Goal: Navigation & Orientation: Find specific page/section

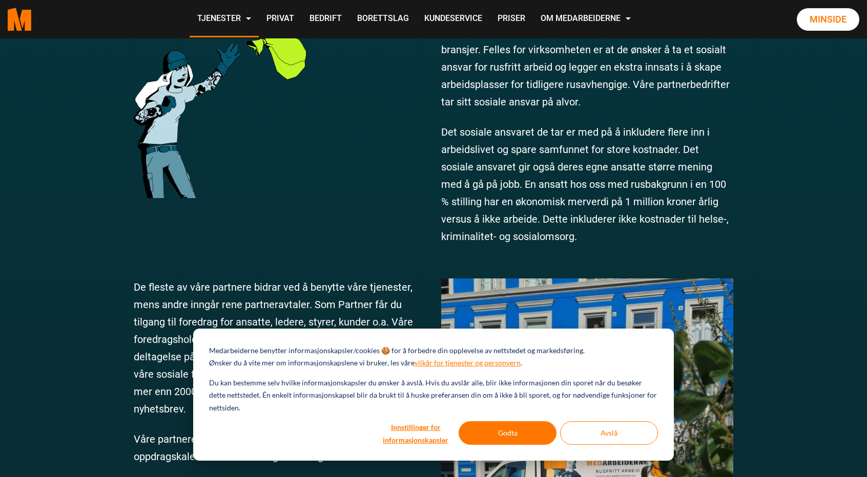
scroll to position [562, 0]
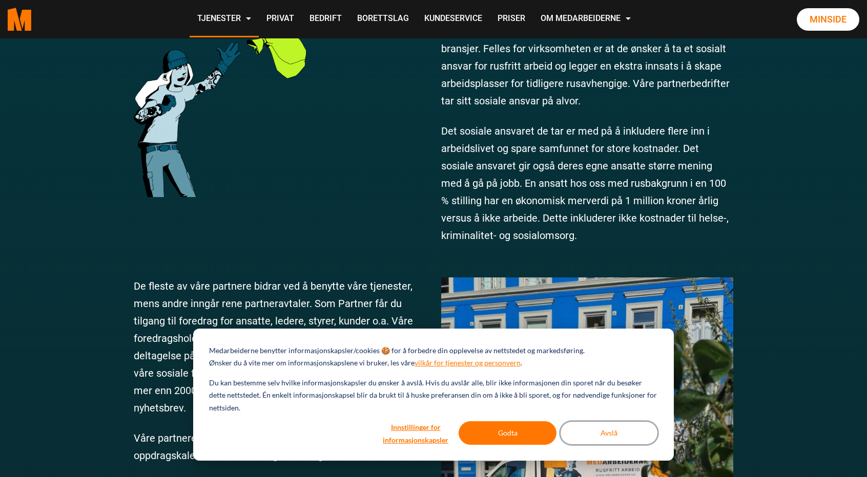
click at [594, 445] on button "Avslå" at bounding box center [609, 433] width 98 height 24
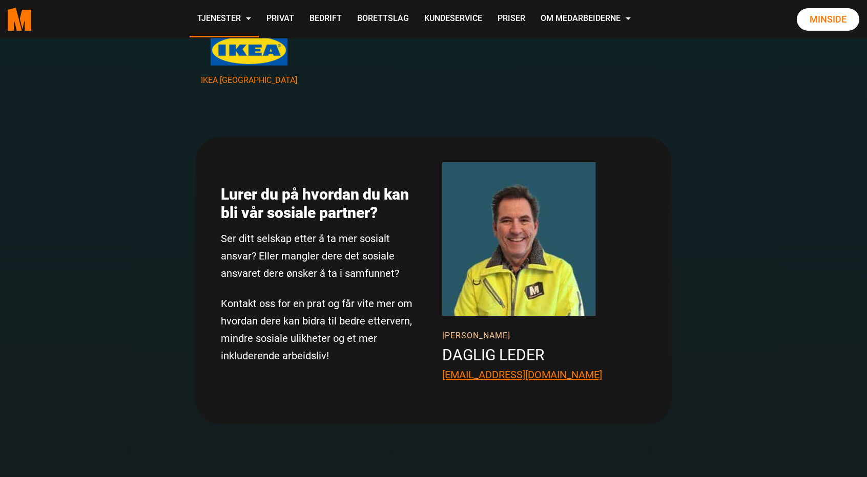
scroll to position [1873, 0]
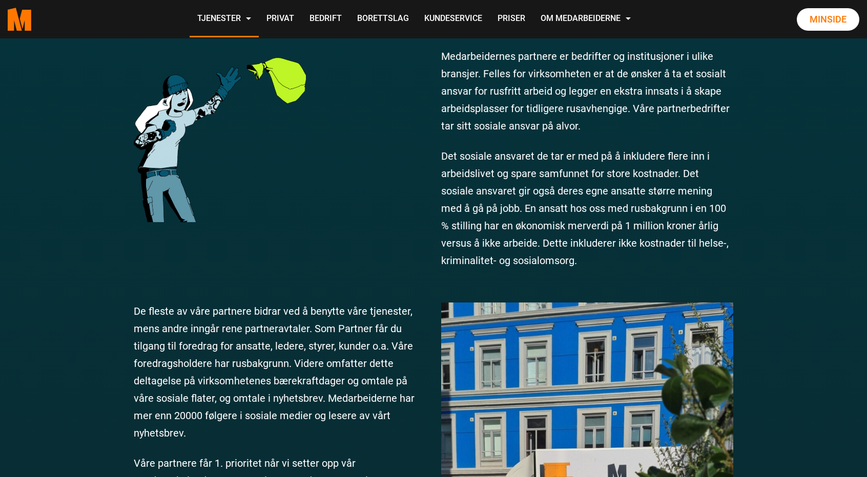
scroll to position [538, 0]
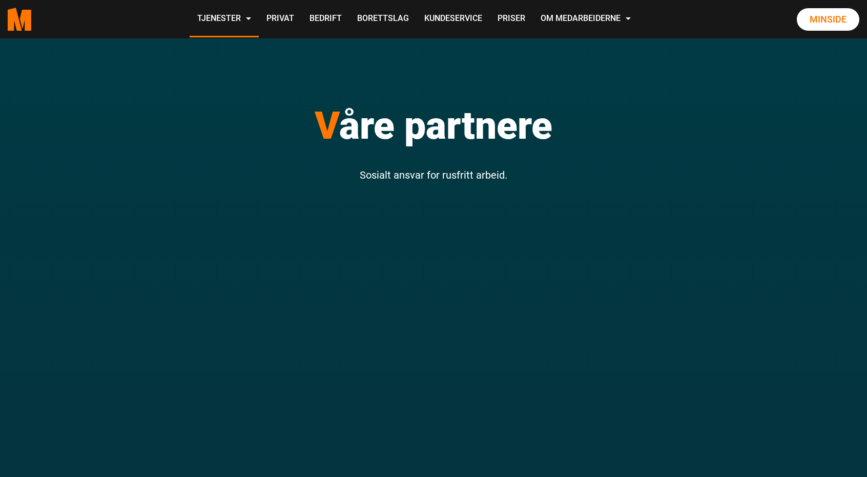
scroll to position [538, 0]
